Goal: Find specific page/section: Find specific page/section

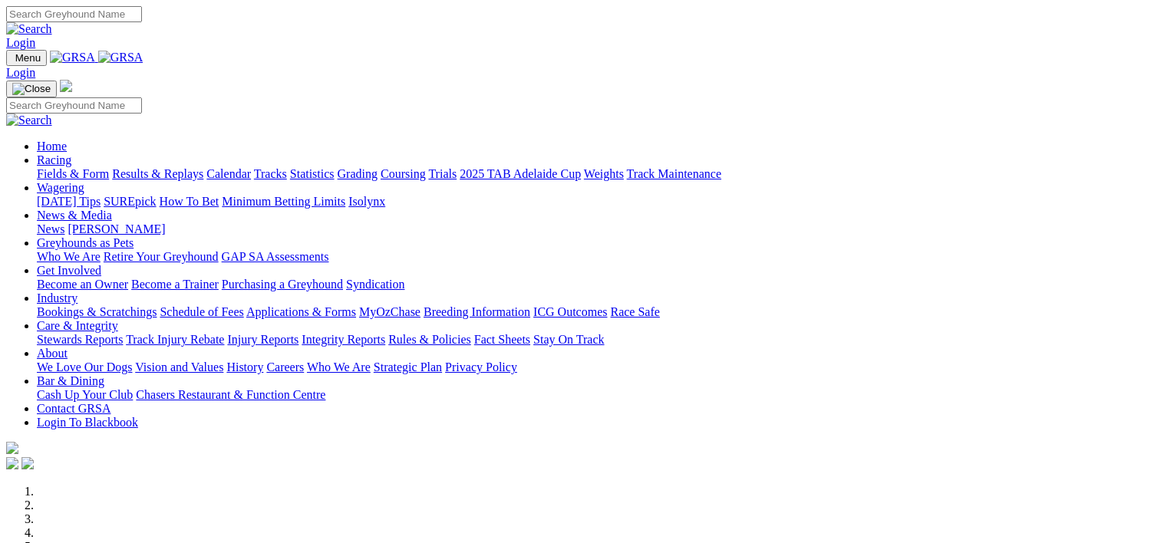
scroll to position [577, 0]
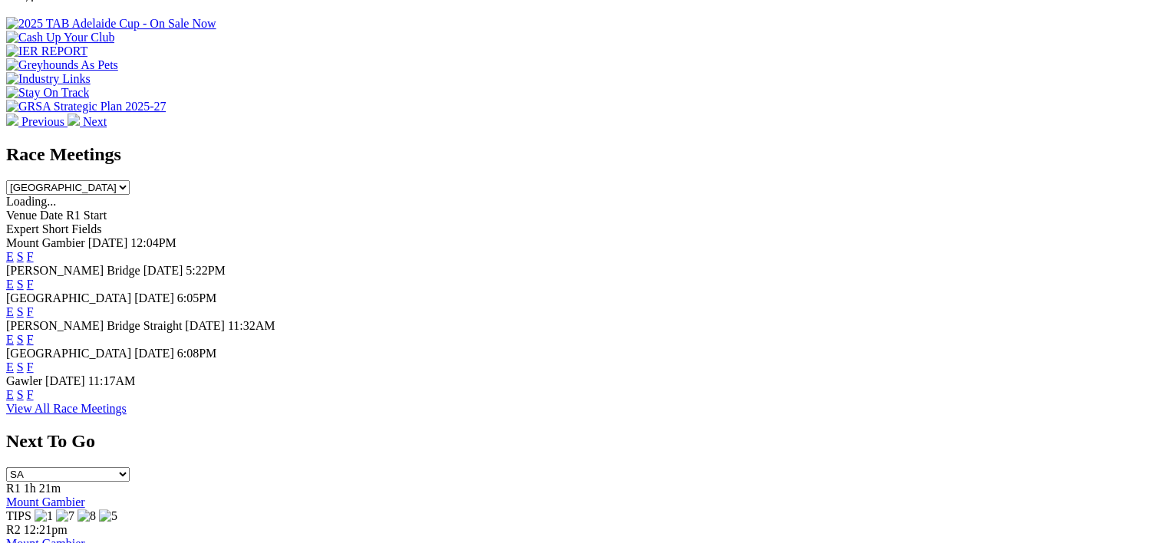
click at [176, 236] on span "12:04PM" at bounding box center [153, 242] width 46 height 13
click at [34, 278] on link "F" at bounding box center [30, 284] width 7 height 13
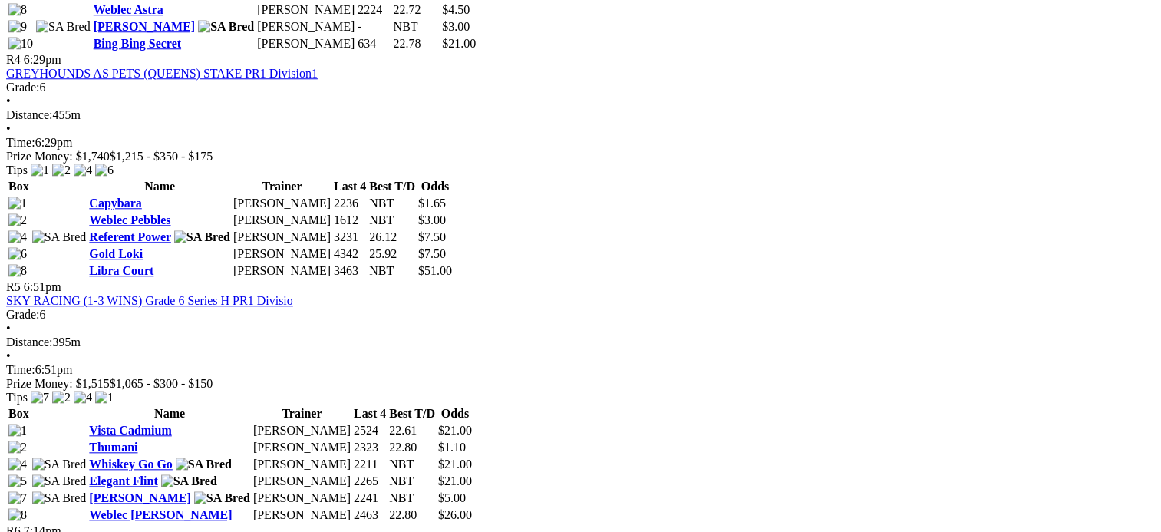
scroll to position [1470, 0]
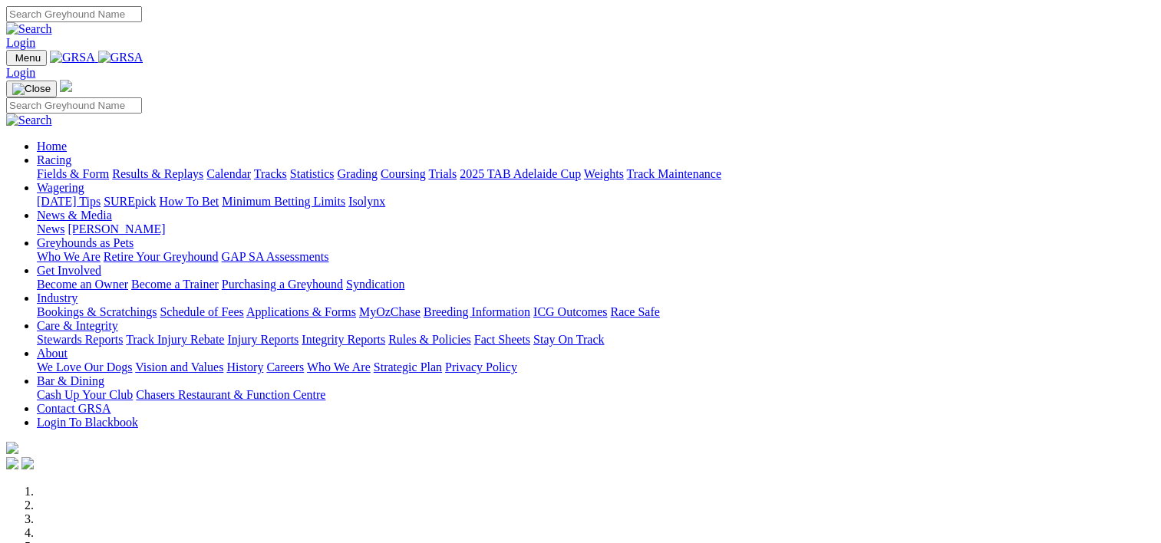
scroll to position [577, 0]
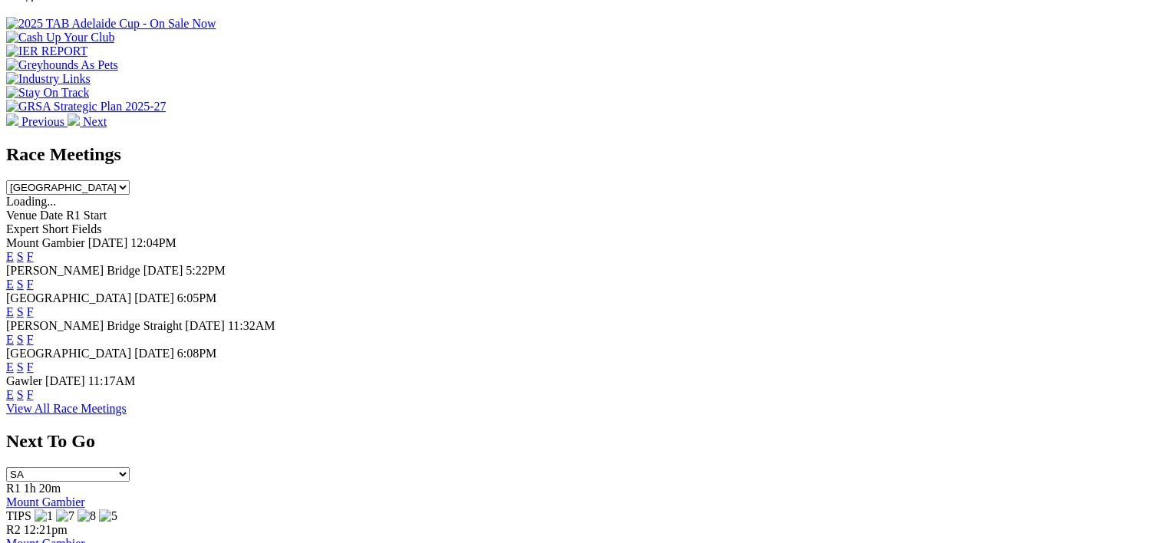
click at [34, 250] on link "F" at bounding box center [30, 256] width 7 height 13
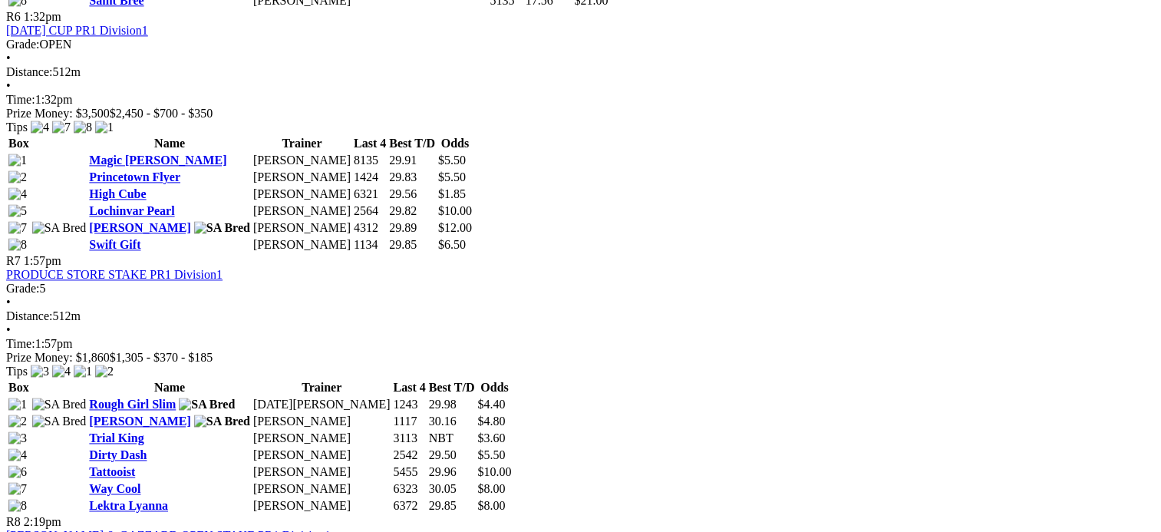
scroll to position [2077, 0]
